Goal: Task Accomplishment & Management: Manage account settings

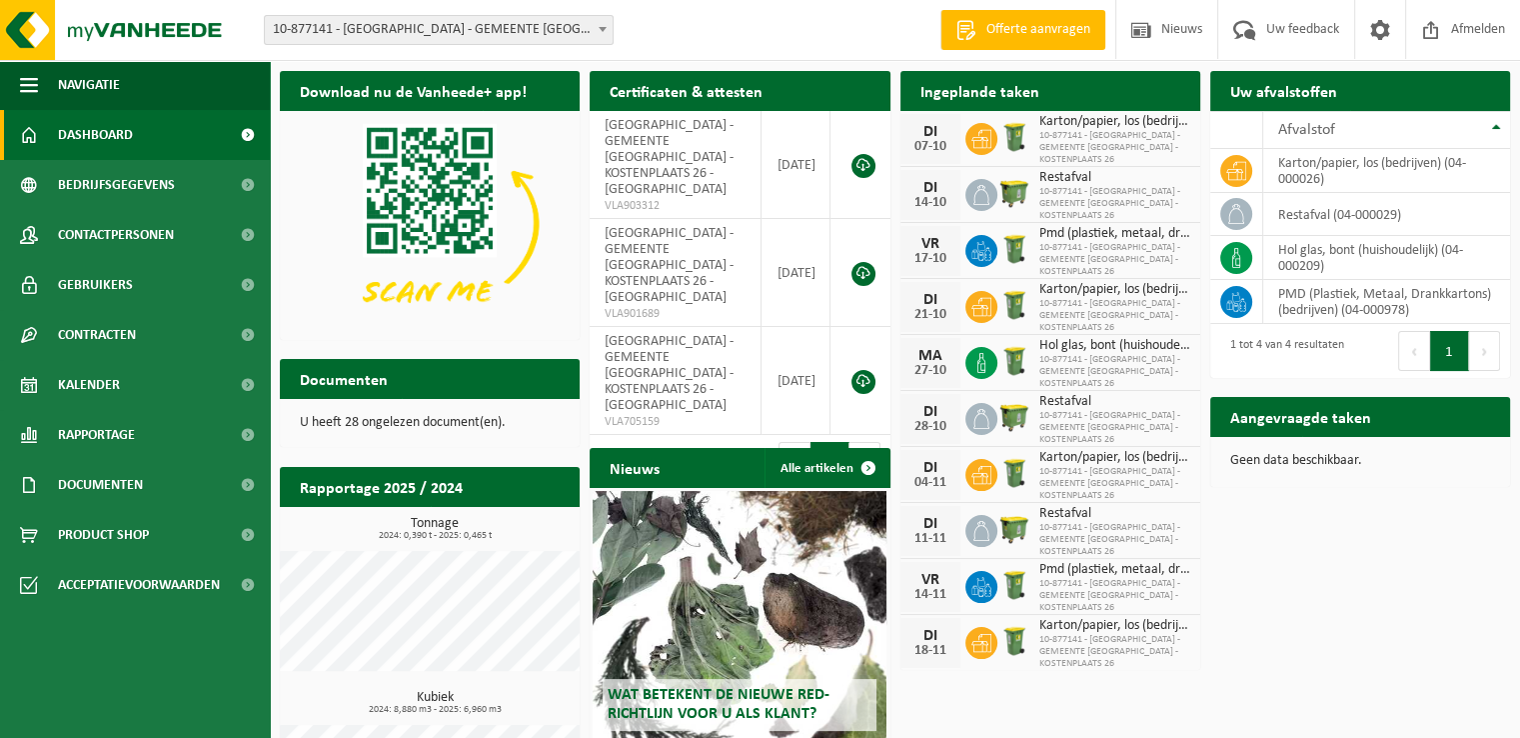
click at [977, 358] on icon at bounding box center [981, 363] width 8 height 20
click at [214, 383] on link "Kalender" at bounding box center [135, 385] width 270 height 50
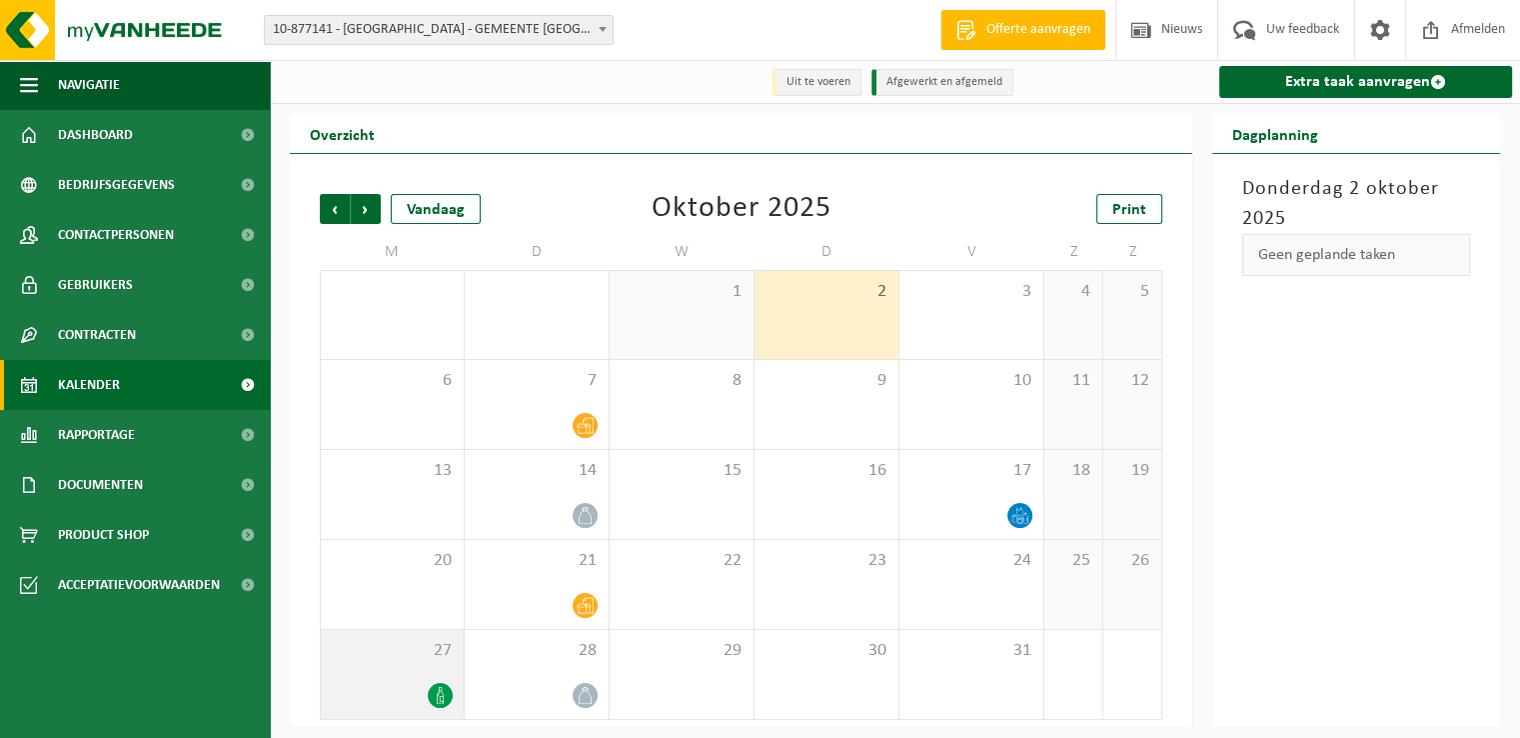
click at [408, 676] on div "27" at bounding box center [392, 674] width 143 height 89
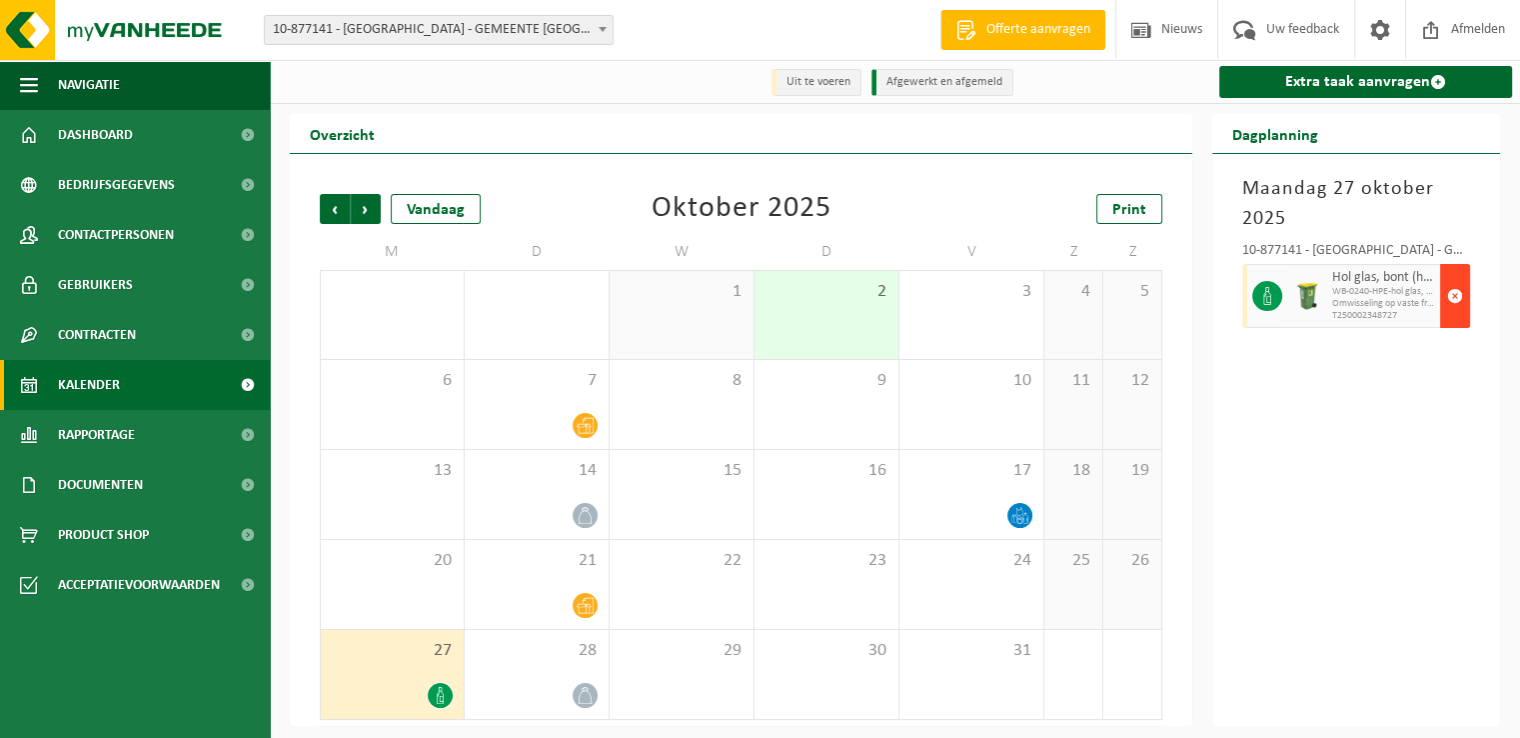
click at [1459, 297] on span "button" at bounding box center [1455, 296] width 16 height 40
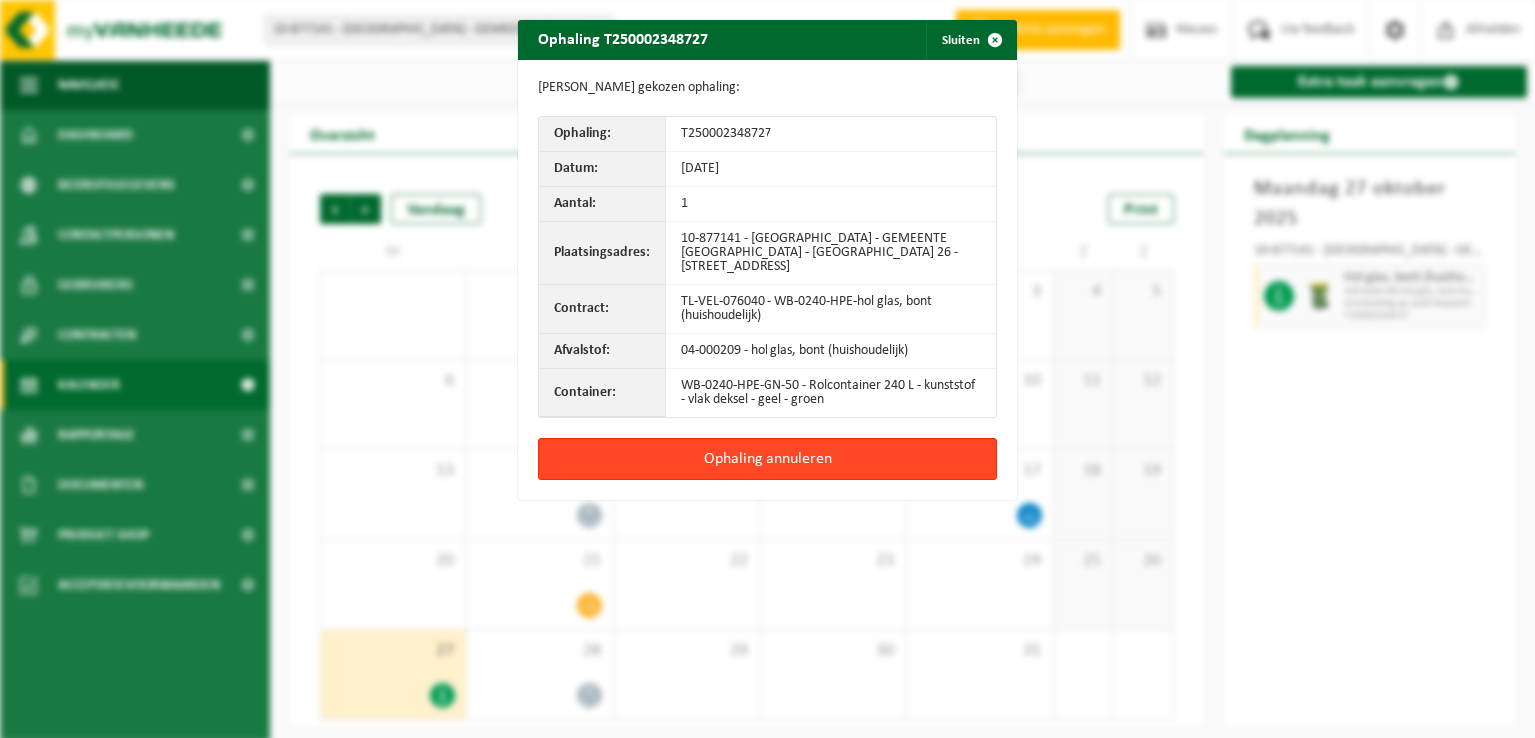
click at [831, 456] on button "Ophaling annuleren" at bounding box center [768, 459] width 460 height 42
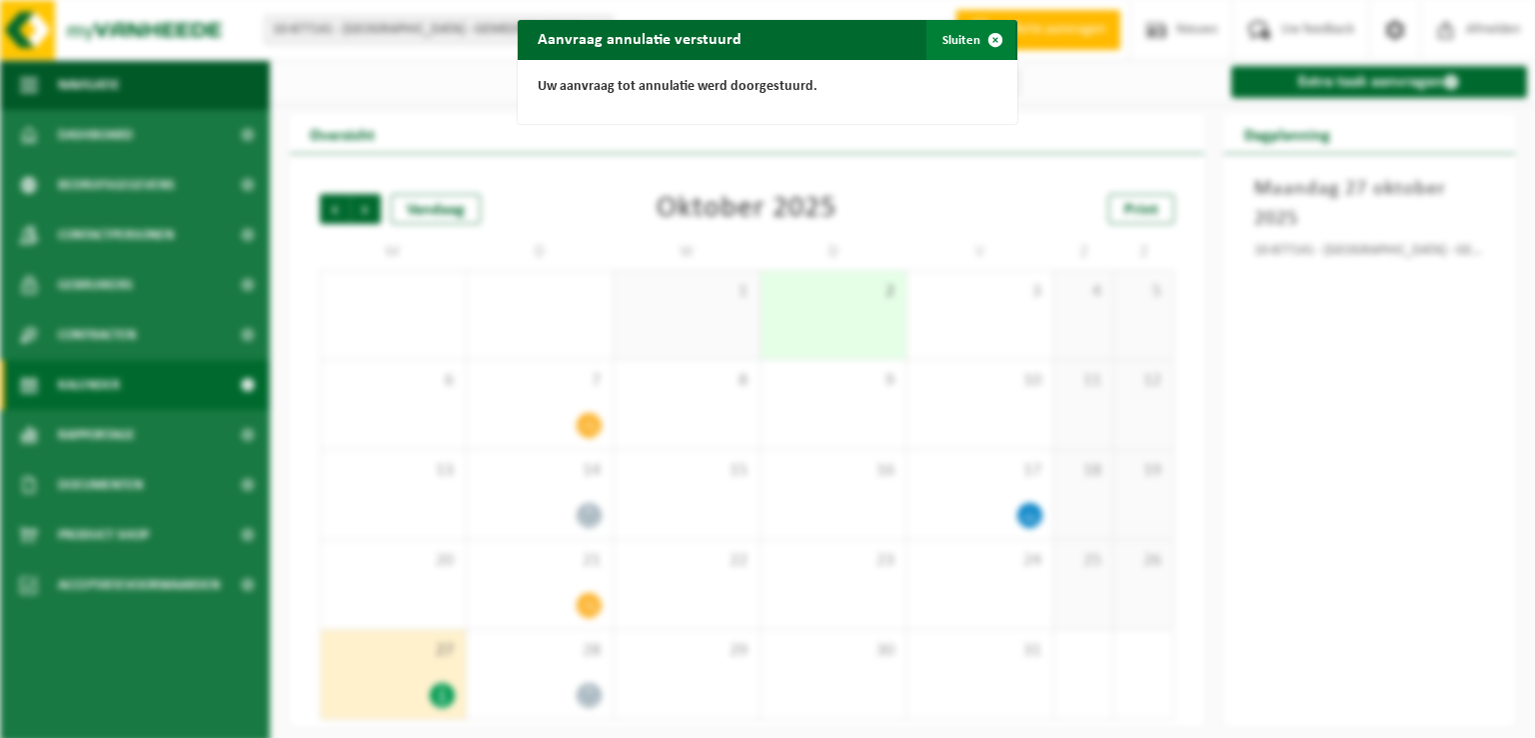
click at [985, 37] on span "button" at bounding box center [995, 40] width 40 height 40
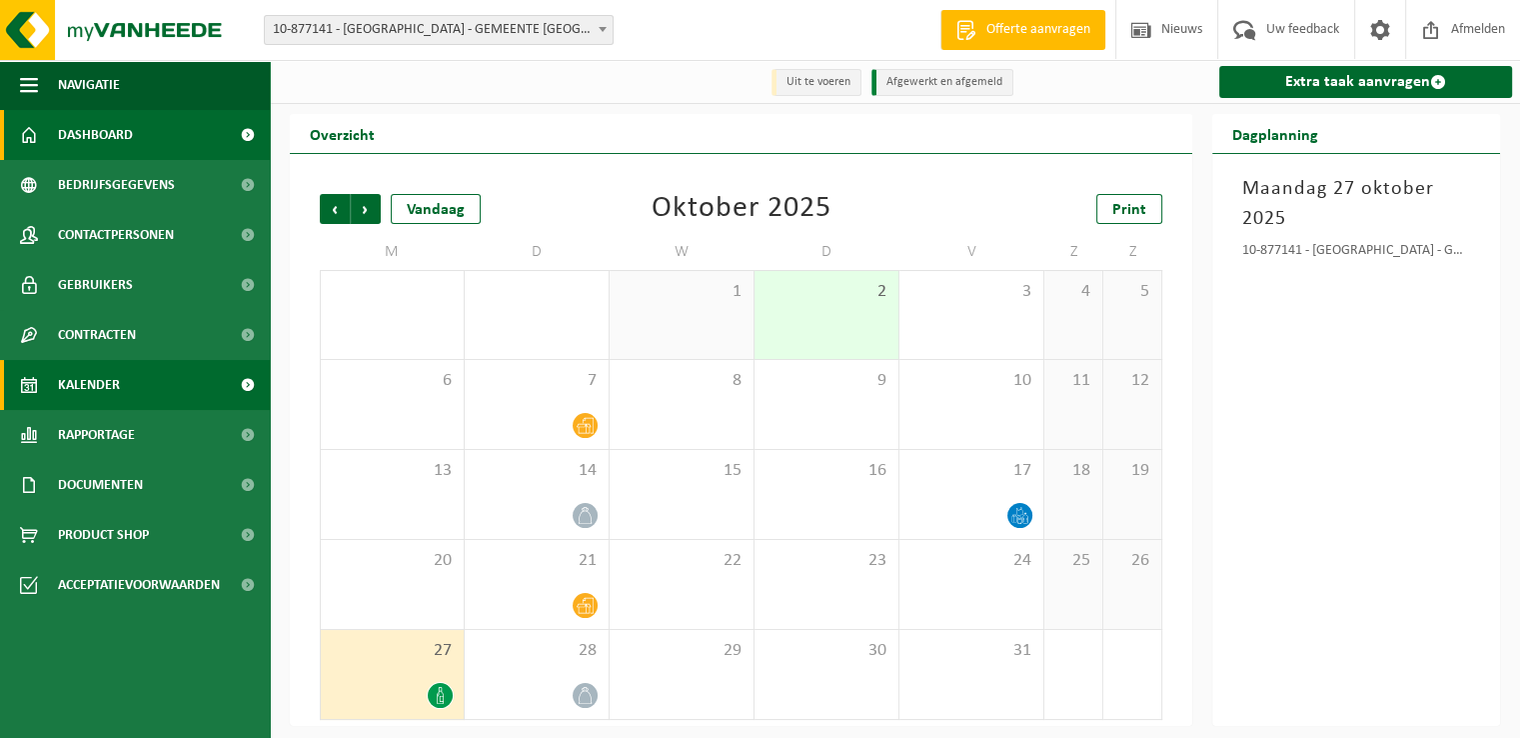
click at [176, 133] on link "Dashboard" at bounding box center [135, 135] width 270 height 50
